Goal: Task Accomplishment & Management: Manage account settings

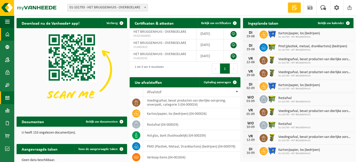
click at [9, 98] on span at bounding box center [7, 98] width 5 height 13
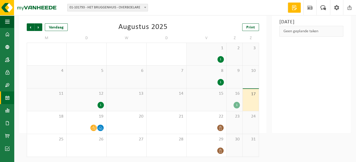
scroll to position [26, 0]
click at [220, 125] on div at bounding box center [220, 128] width 7 height 7
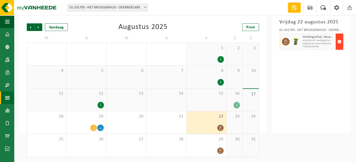
click at [339, 41] on span "button" at bounding box center [339, 42] width 4 height 10
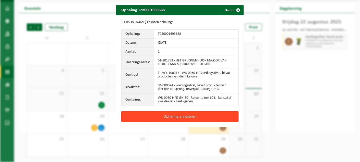
click at [185, 116] on button "Ophaling annuleren" at bounding box center [179, 117] width 117 height 11
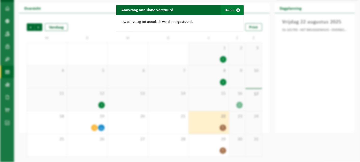
click at [228, 9] on button "Sluiten" at bounding box center [231, 10] width 23 height 10
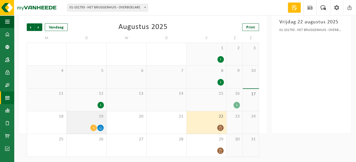
click at [97, 127] on div at bounding box center [93, 128] width 7 height 7
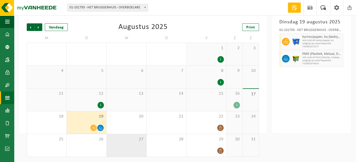
click at [142, 146] on div "27" at bounding box center [127, 145] width 40 height 23
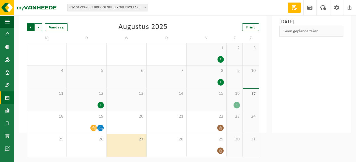
click at [39, 28] on span "Volgende" at bounding box center [39, 27] width 8 height 8
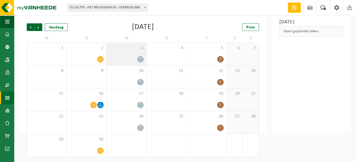
click at [138, 56] on div "3" at bounding box center [127, 54] width 40 height 22
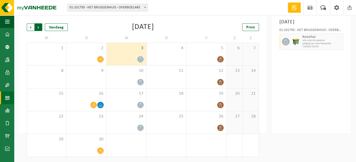
click at [31, 26] on span "Vorige" at bounding box center [31, 27] width 8 height 8
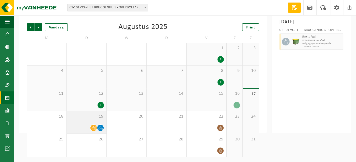
click at [97, 124] on div "19" at bounding box center [87, 123] width 40 height 23
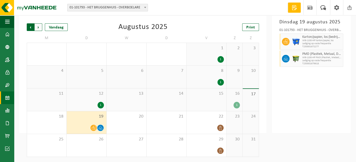
click at [37, 28] on span "Volgende" at bounding box center [39, 27] width 8 height 8
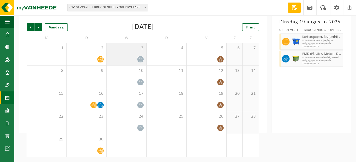
click at [140, 56] on div "3" at bounding box center [127, 54] width 40 height 22
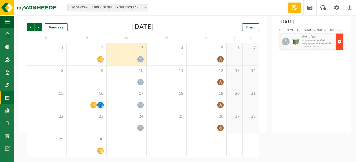
click at [339, 47] on span "button" at bounding box center [339, 42] width 4 height 10
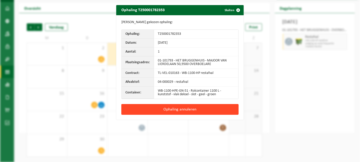
click at [173, 109] on button "Ophaling annuleren" at bounding box center [179, 109] width 117 height 11
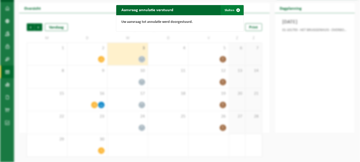
click at [228, 10] on button "Sluiten" at bounding box center [231, 10] width 23 height 10
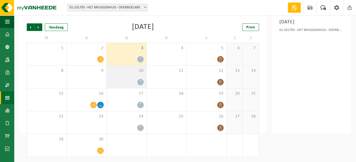
click at [135, 78] on div "10" at bounding box center [127, 77] width 40 height 23
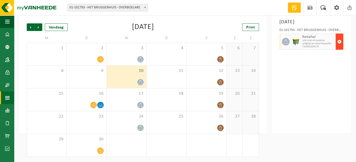
click at [339, 47] on span "button" at bounding box center [339, 42] width 4 height 10
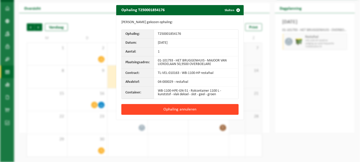
click at [175, 108] on button "Ophaling annuleren" at bounding box center [179, 109] width 117 height 11
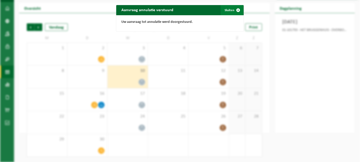
click at [225, 10] on button "Sluiten" at bounding box center [231, 10] width 23 height 10
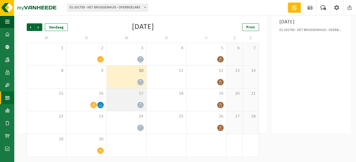
click at [138, 104] on icon at bounding box center [140, 105] width 4 height 4
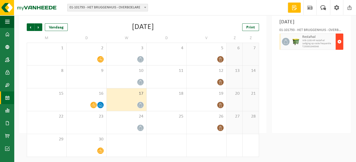
click at [339, 47] on span "button" at bounding box center [339, 42] width 4 height 10
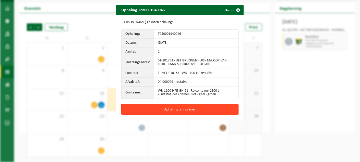
click at [173, 108] on button "Ophaling annuleren" at bounding box center [179, 109] width 117 height 11
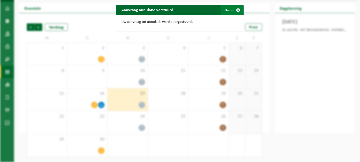
click at [227, 9] on button "Sluiten" at bounding box center [231, 10] width 23 height 10
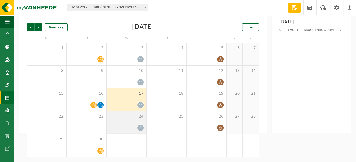
click at [139, 123] on div "24" at bounding box center [127, 123] width 40 height 23
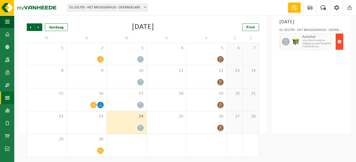
click at [339, 47] on span "button" at bounding box center [339, 42] width 4 height 10
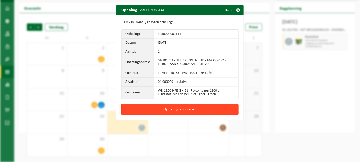
click at [182, 108] on button "Ophaling annuleren" at bounding box center [179, 109] width 117 height 11
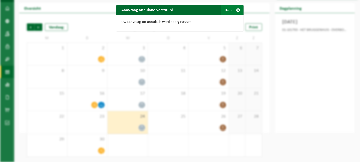
click at [229, 10] on button "Sluiten" at bounding box center [231, 10] width 23 height 10
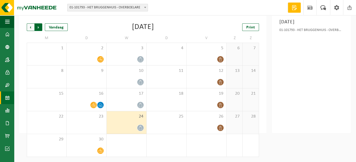
click at [30, 27] on span "Vorige" at bounding box center [31, 27] width 8 height 8
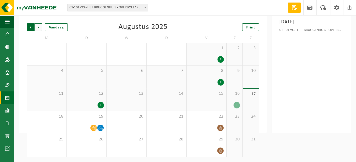
click at [37, 26] on span "Volgende" at bounding box center [39, 27] width 8 height 8
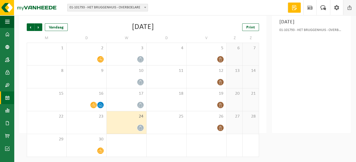
click at [349, 8] on span at bounding box center [350, 7] width 8 height 15
